Goal: Information Seeking & Learning: Check status

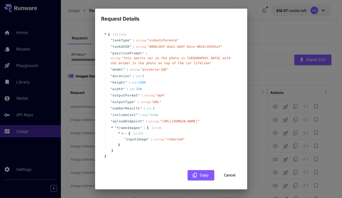
scroll to position [11, 0]
click at [248, 4] on div "Request Details { 13 item s " taskType " : string " videoInference " " taskUUID…" at bounding box center [171, 99] width 342 height 198
click at [228, 180] on button "Cancel" at bounding box center [229, 175] width 23 height 10
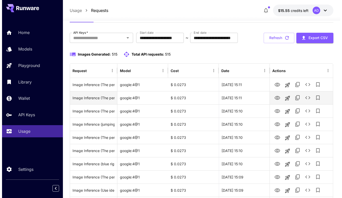
scroll to position [19, 0]
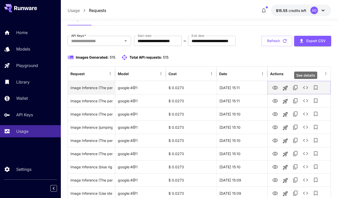
click at [303, 88] on icon "See details" at bounding box center [306, 87] width 6 height 6
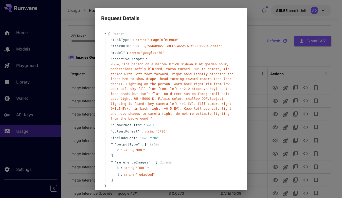
click at [260, 104] on div "Request Details { 9 item s " taskType " : string " imageInference " " taskUUID …" at bounding box center [171, 99] width 342 height 198
click at [289, 148] on div "Request Details { 9 item s " taskType " : string " imageInference " " taskUUID …" at bounding box center [171, 99] width 342 height 198
click at [75, 40] on div "Request Details { 9 item s " taskType " : string " imageInference " " taskUUID …" at bounding box center [171, 99] width 342 height 198
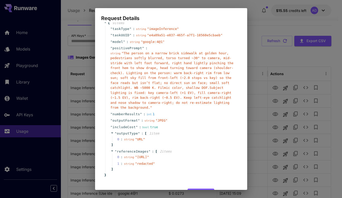
scroll to position [39, 0]
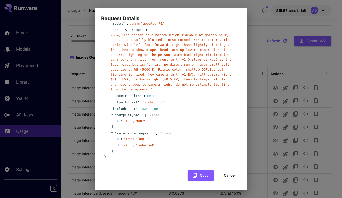
click at [225, 176] on button "Cancel" at bounding box center [229, 175] width 23 height 10
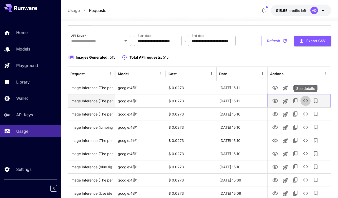
click at [307, 102] on icon "See details" at bounding box center [305, 100] width 5 height 3
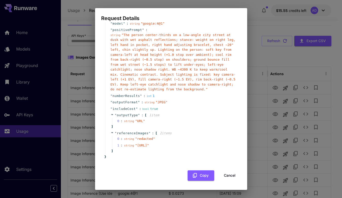
scroll to position [44, 0]
click at [227, 176] on button "Cancel" at bounding box center [229, 175] width 23 height 10
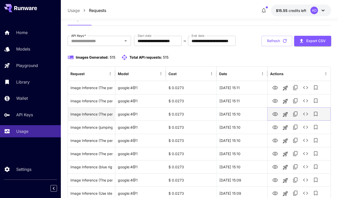
click at [313, 112] on icon "Add to library" at bounding box center [316, 114] width 6 height 6
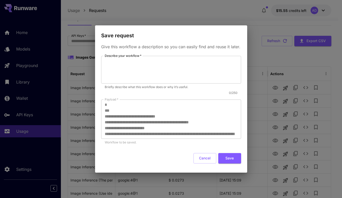
click at [309, 113] on div "**********" at bounding box center [171, 99] width 342 height 198
drag, startPoint x: 207, startPoint y: 157, endPoint x: 284, endPoint y: 93, distance: 99.9
click at [207, 157] on button "Cancel" at bounding box center [205, 158] width 23 height 10
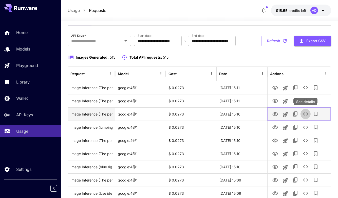
click at [307, 118] on button "See details" at bounding box center [306, 114] width 10 height 10
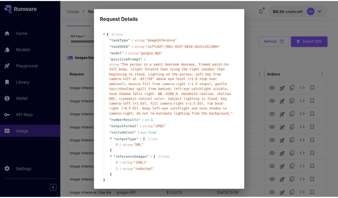
scroll to position [39, 0]
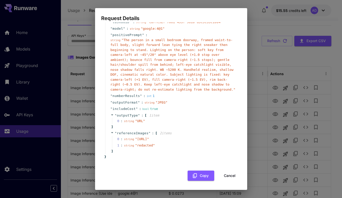
click at [222, 172] on button "Cancel" at bounding box center [229, 175] width 23 height 10
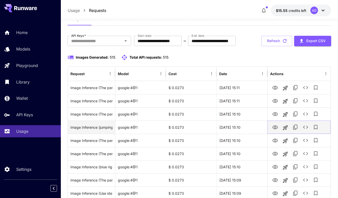
click at [304, 128] on icon "See details" at bounding box center [306, 127] width 6 height 6
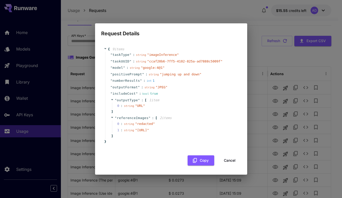
click at [231, 164] on button "Cancel" at bounding box center [229, 160] width 23 height 10
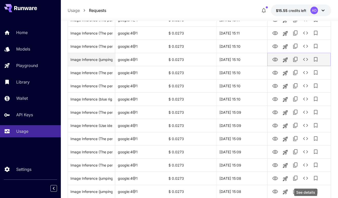
scroll to position [0, 0]
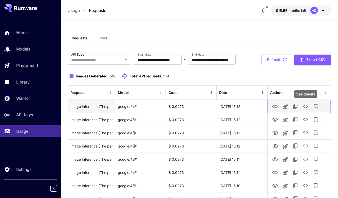
click at [304, 108] on icon "See details" at bounding box center [306, 106] width 6 height 6
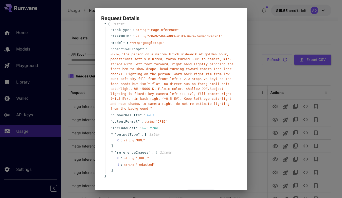
scroll to position [11, 0]
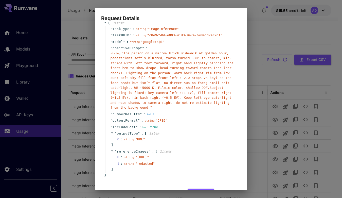
click at [331, 111] on div "Request Details { 9 item s " taskType " : string " imageInference " " taskUUID …" at bounding box center [171, 99] width 342 height 198
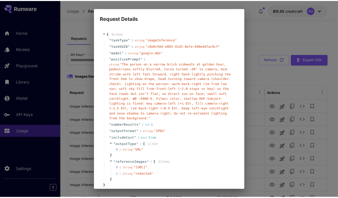
scroll to position [39, 0]
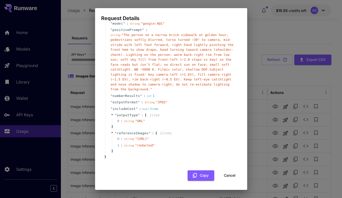
click at [222, 176] on button "Cancel" at bounding box center [229, 175] width 23 height 10
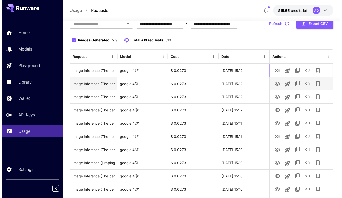
scroll to position [37, 0]
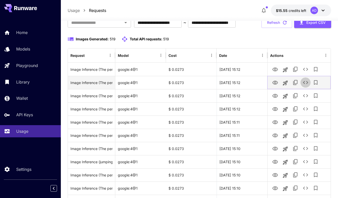
click at [304, 79] on icon "See details" at bounding box center [306, 82] width 6 height 6
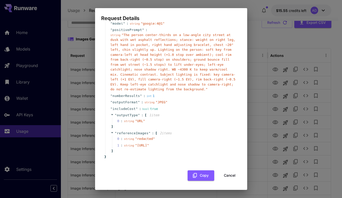
scroll to position [44, 0]
click at [226, 178] on button "Cancel" at bounding box center [229, 175] width 23 height 10
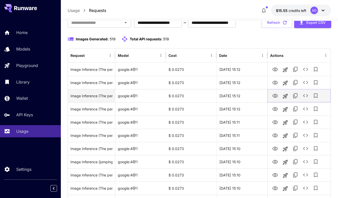
click at [304, 97] on icon "See details" at bounding box center [306, 96] width 6 height 6
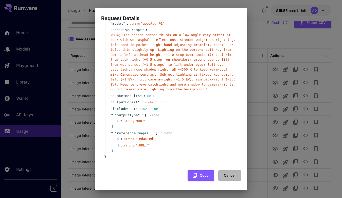
click at [229, 176] on button "Cancel" at bounding box center [229, 175] width 23 height 10
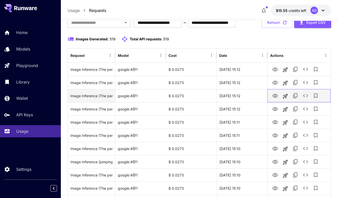
click at [304, 101] on div at bounding box center [299, 95] width 58 height 13
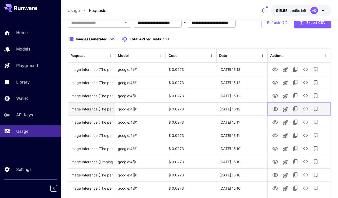
click at [304, 110] on icon "See details" at bounding box center [306, 109] width 6 height 6
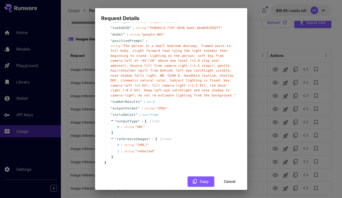
scroll to position [39, 0]
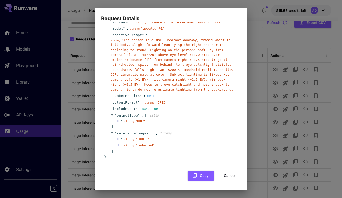
click at [225, 175] on button "Cancel" at bounding box center [229, 175] width 23 height 10
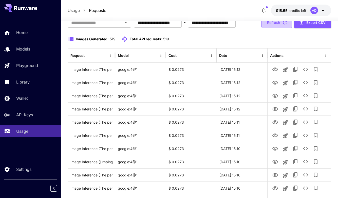
click at [287, 25] on icon "button" at bounding box center [285, 23] width 6 height 6
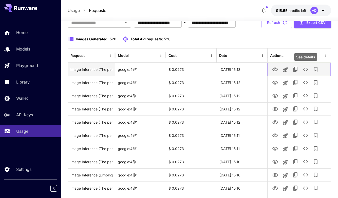
click at [307, 67] on icon "See details" at bounding box center [306, 69] width 6 height 6
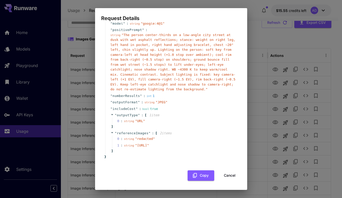
scroll to position [44, 0]
drag, startPoint x: 130, startPoint y: 140, endPoint x: 168, endPoint y: 145, distance: 38.2
click at [149, 145] on span "" https://im.runware.ai/image/ws/2/ii/d0eb126f-1319-42f5-8fab-5a344373abec.jpg "" at bounding box center [142, 145] width 14 height 4
click at [210, 157] on div "{ 9 item s " taskType " : string " imageInference " " taskUUID " : string " bc9…" at bounding box center [171, 80] width 135 height 157
click at [232, 179] on button "Cancel" at bounding box center [229, 175] width 23 height 10
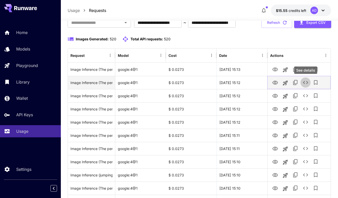
click at [303, 82] on icon "See details" at bounding box center [306, 82] width 6 height 6
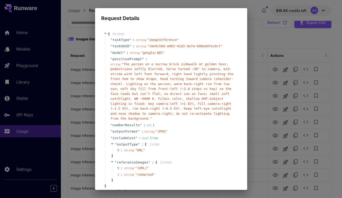
scroll to position [39, 0]
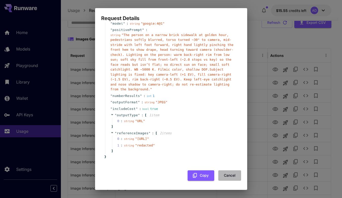
click at [228, 176] on button "Cancel" at bounding box center [229, 175] width 23 height 10
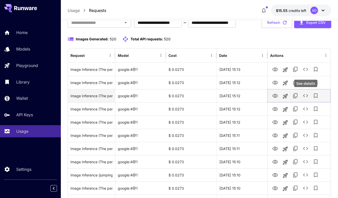
click at [303, 97] on icon "See details" at bounding box center [306, 96] width 6 height 6
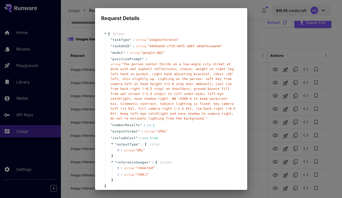
scroll to position [44, 0]
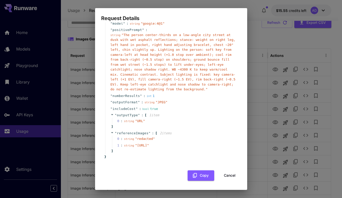
click at [229, 182] on div "{ 9 item s " taskType " : string " imageInference " " taskUUID " : string " 5d9…" at bounding box center [171, 90] width 140 height 187
click at [226, 178] on button "Cancel" at bounding box center [229, 175] width 23 height 10
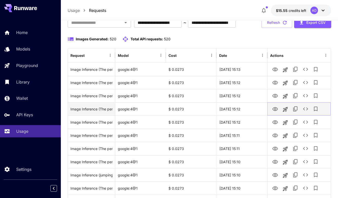
click at [304, 106] on icon "See details" at bounding box center [306, 109] width 6 height 6
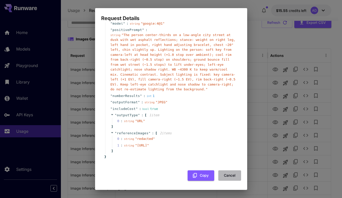
click at [223, 174] on button "Cancel" at bounding box center [229, 175] width 23 height 10
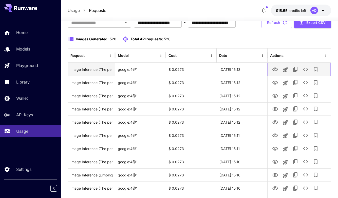
click at [301, 67] on button "See details" at bounding box center [306, 69] width 10 height 10
